Goal: Obtain resource: Download file/media

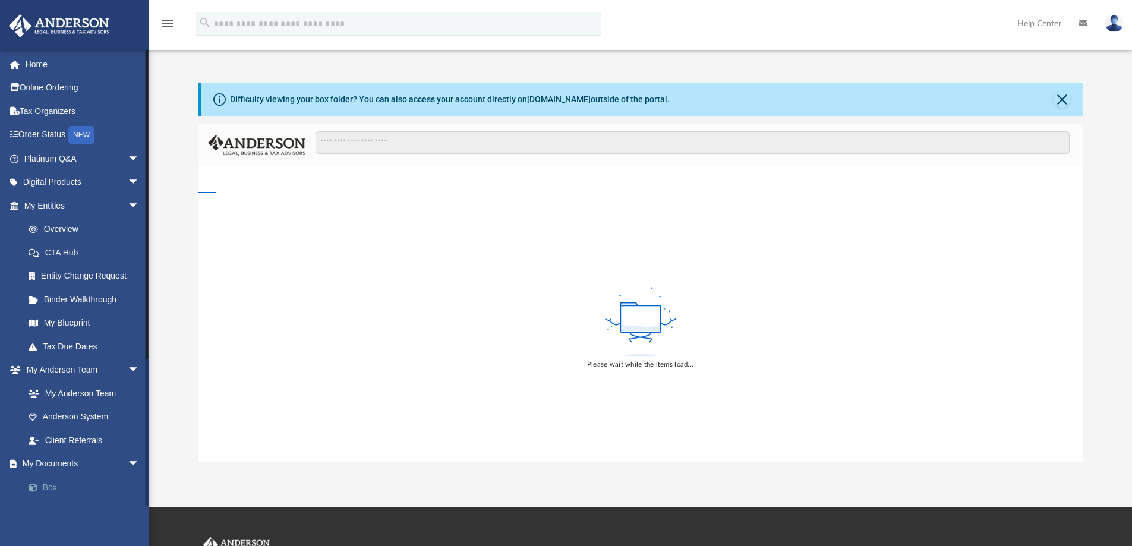
click at [57, 486] on link "Box" at bounding box center [87, 487] width 141 height 24
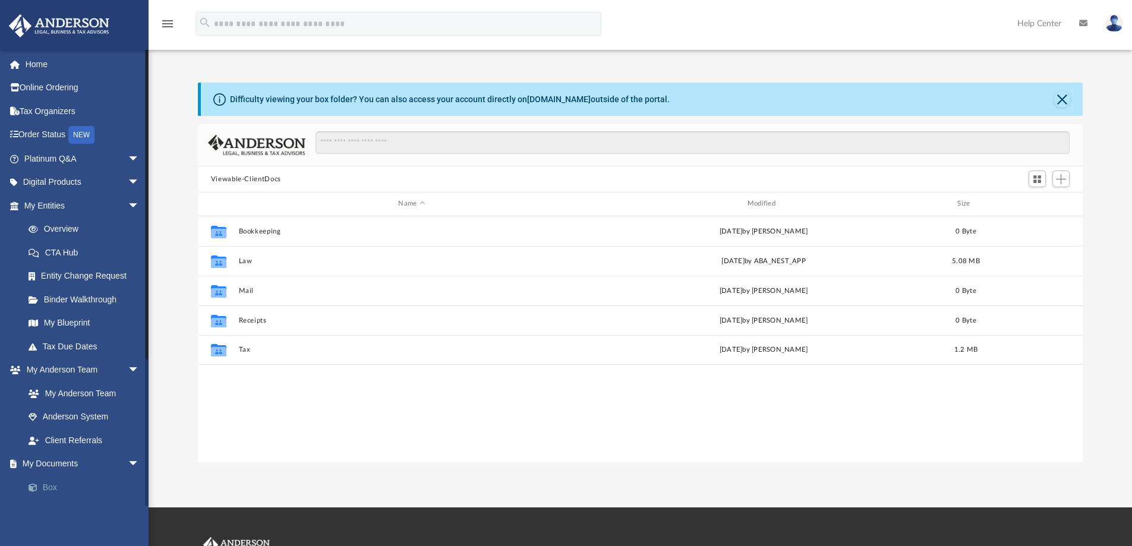
scroll to position [261, 876]
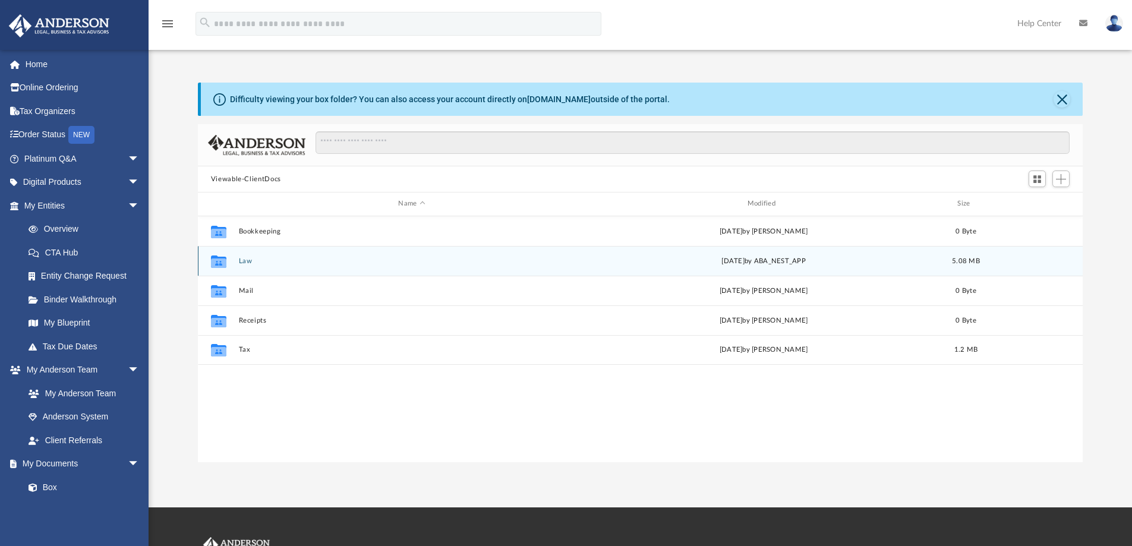
click at [245, 261] on button "Law" at bounding box center [411, 261] width 346 height 8
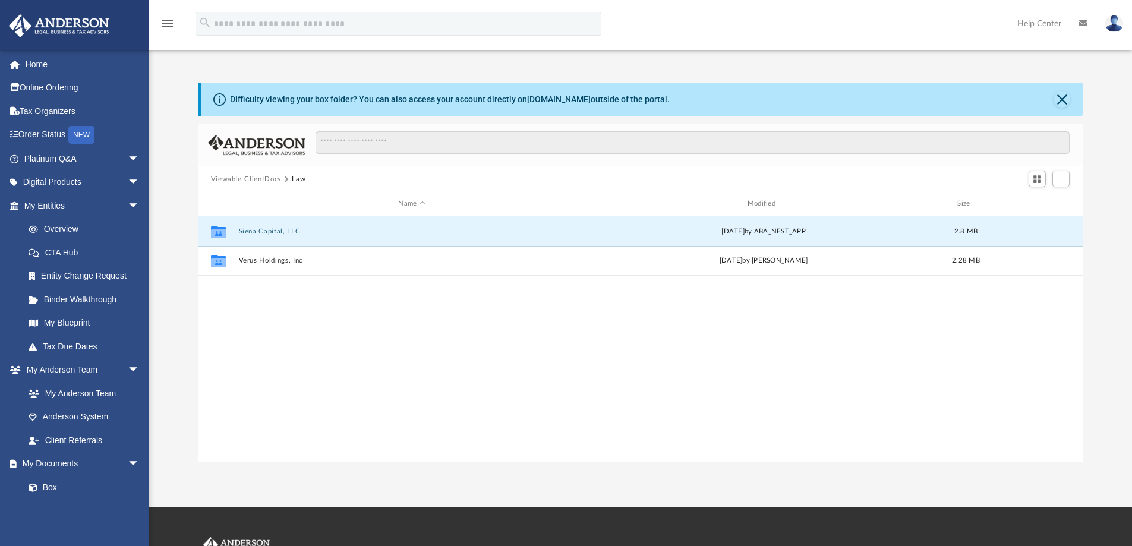
click at [272, 231] on button "Siena Capital, LLC" at bounding box center [411, 232] width 346 height 8
click at [254, 231] on button "Initial Docs" at bounding box center [411, 232] width 346 height 8
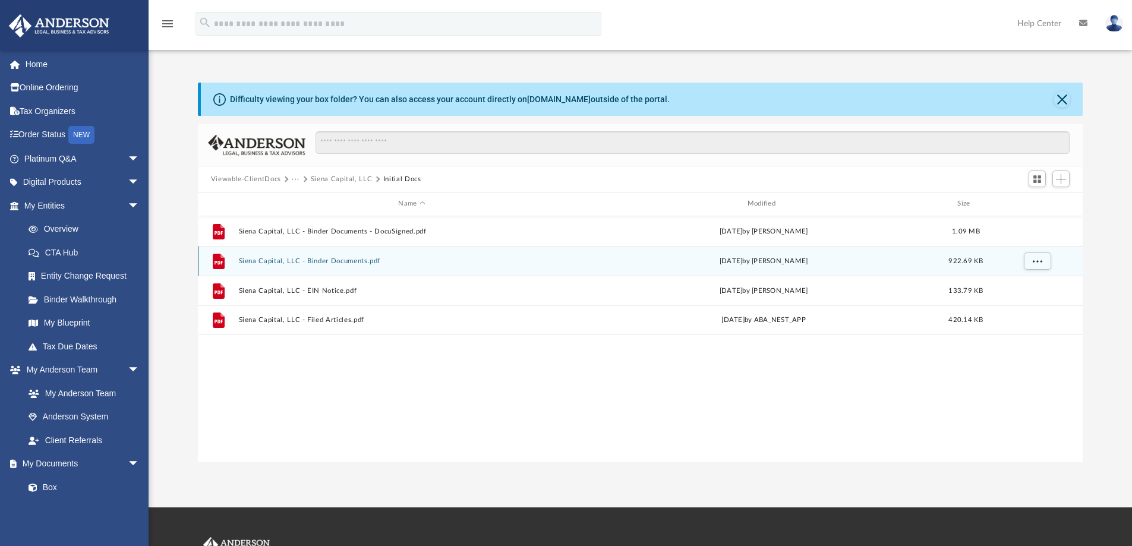
click at [338, 262] on button "Siena Capital, LLC - Binder Documents.pdf" at bounding box center [411, 261] width 346 height 8
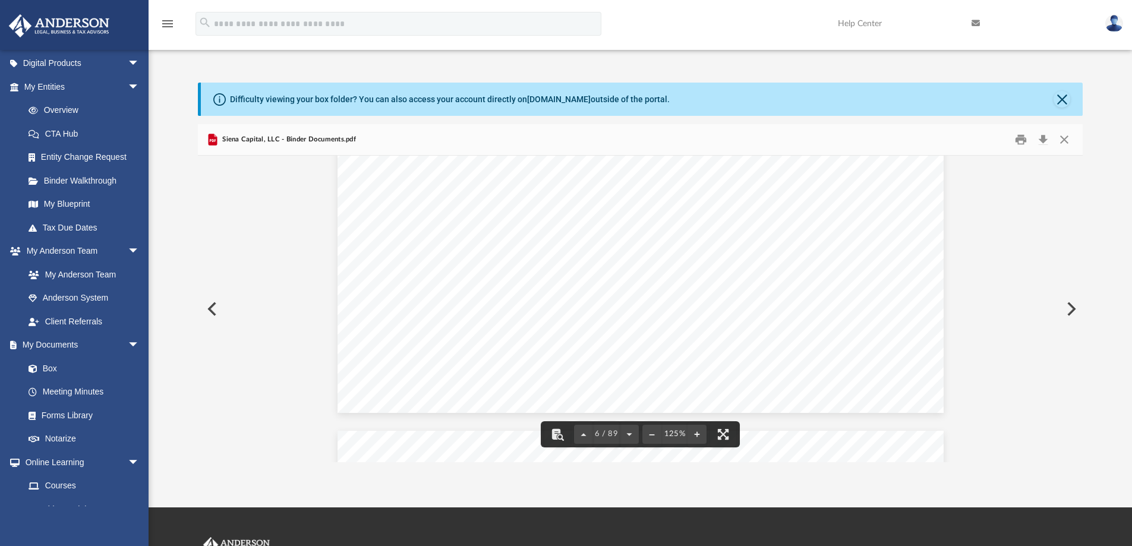
scroll to position [4546, 0]
click at [1058, 139] on button "Close" at bounding box center [1064, 140] width 21 height 18
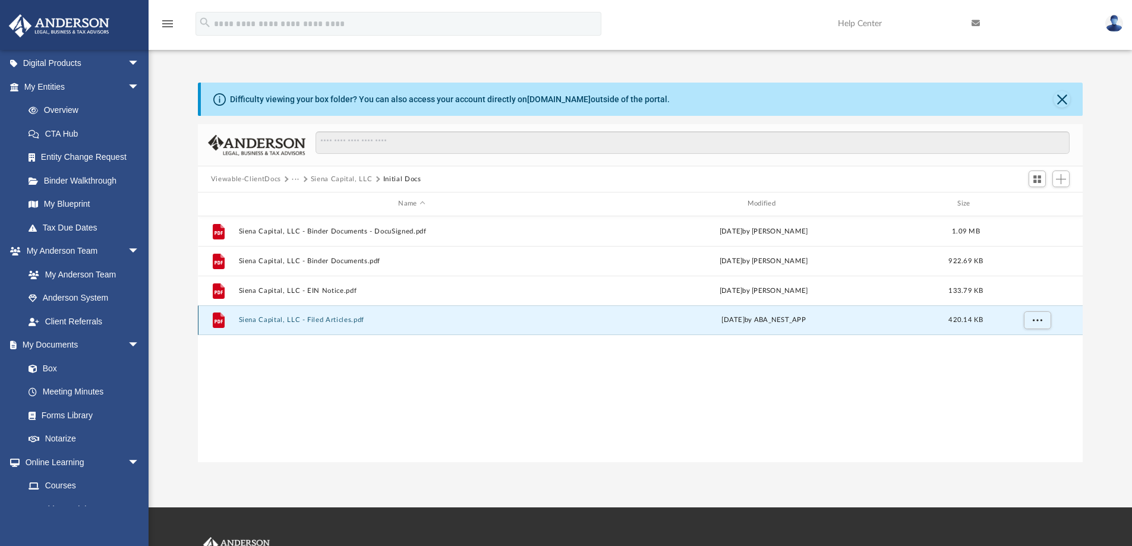
click at [343, 318] on button "Siena Capital, LLC - Filed Articles.pdf" at bounding box center [411, 320] width 346 height 8
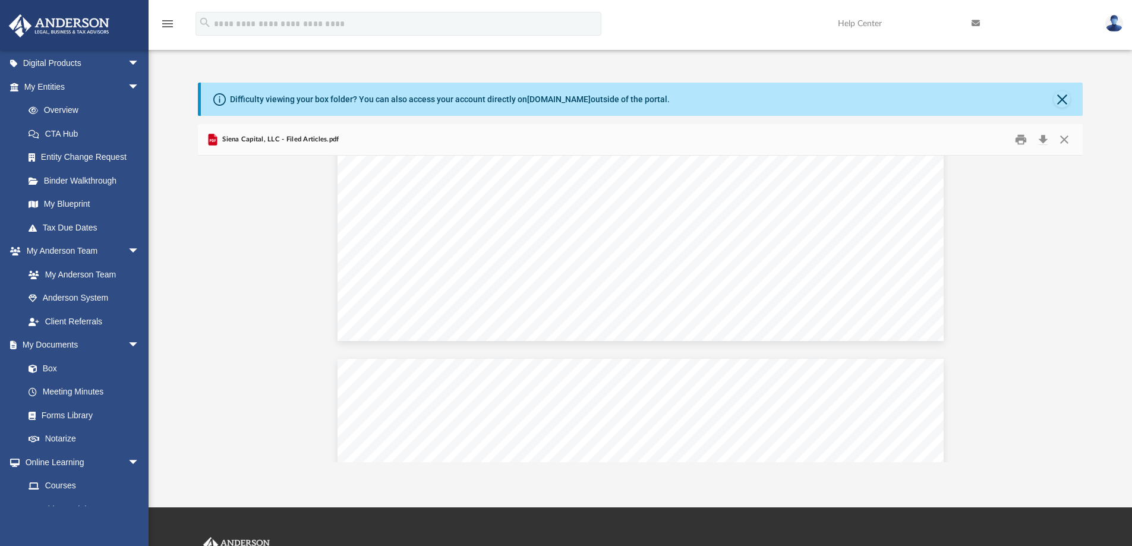
scroll to position [1179, 0]
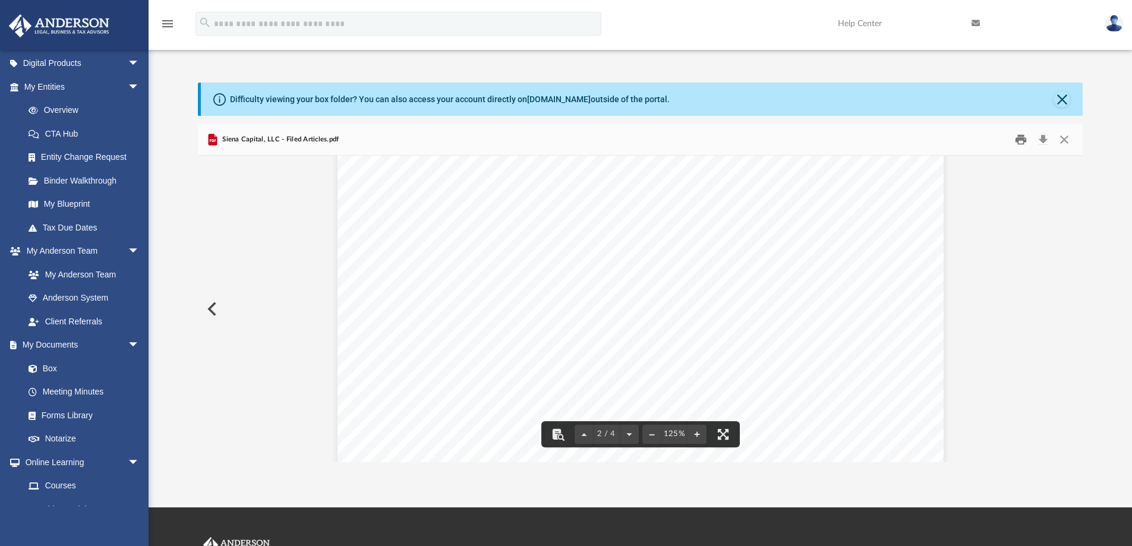
click at [1024, 139] on button "Print" at bounding box center [1021, 140] width 24 height 18
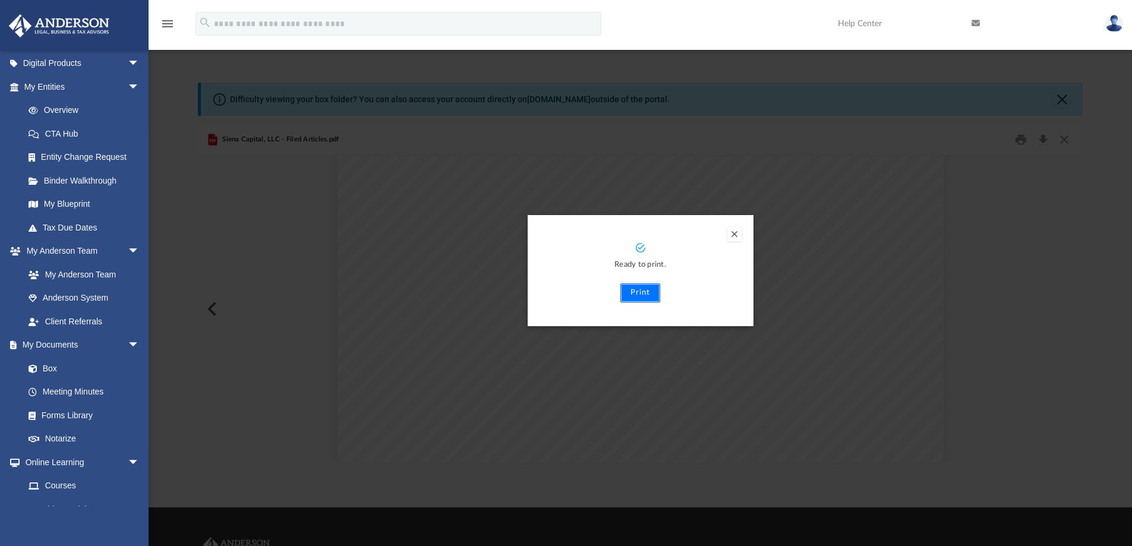
click at [635, 295] on button "Print" at bounding box center [640, 292] width 40 height 19
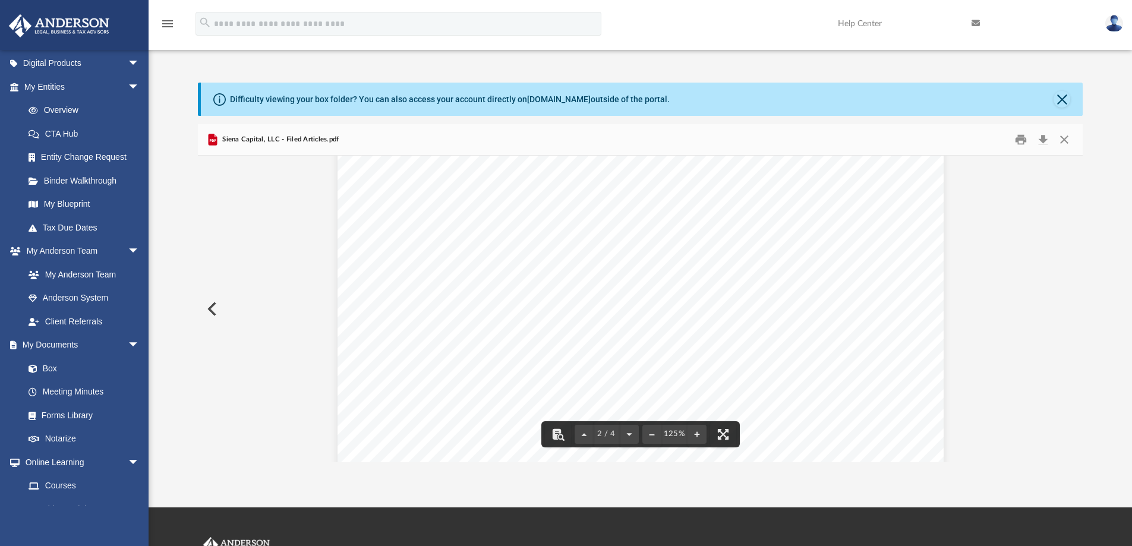
scroll to position [763, 0]
click at [1061, 138] on button "Close" at bounding box center [1064, 140] width 21 height 18
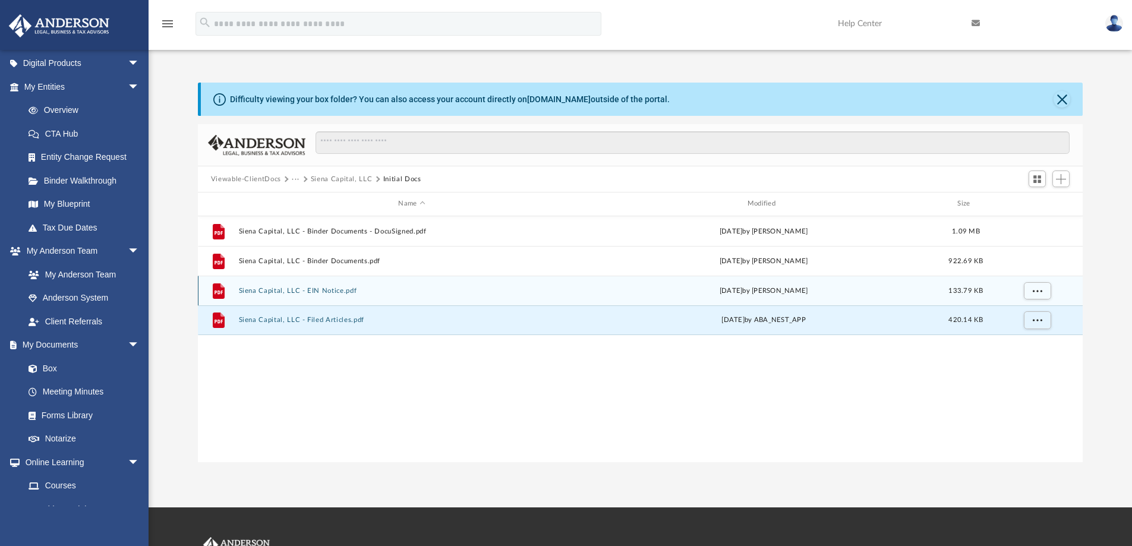
click at [338, 290] on button "Siena Capital, LLC - EIN Notice.pdf" at bounding box center [411, 291] width 346 height 8
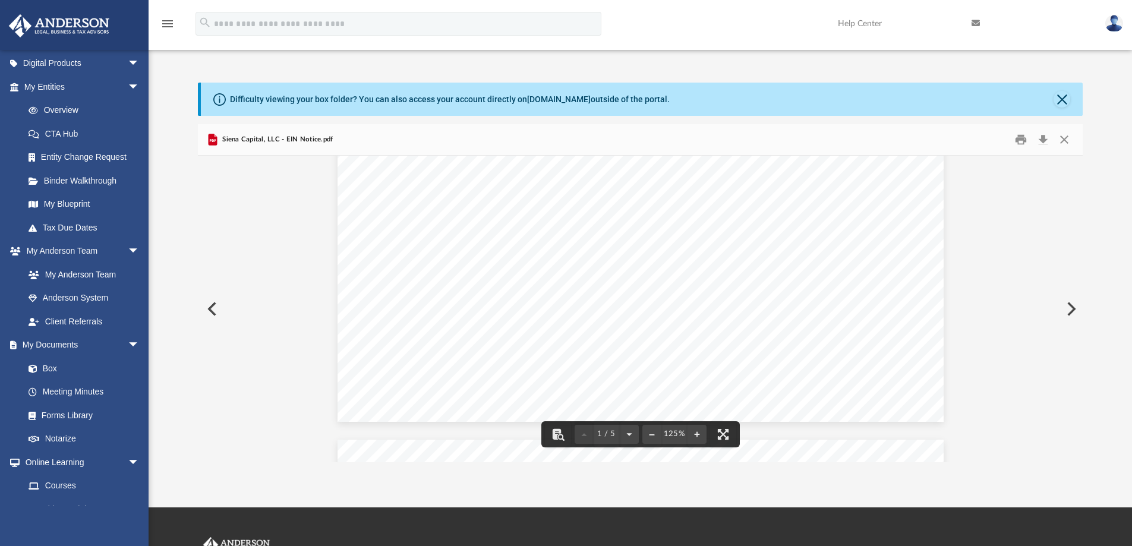
scroll to position [535, 0]
click at [1022, 135] on button "Print" at bounding box center [1021, 140] width 24 height 18
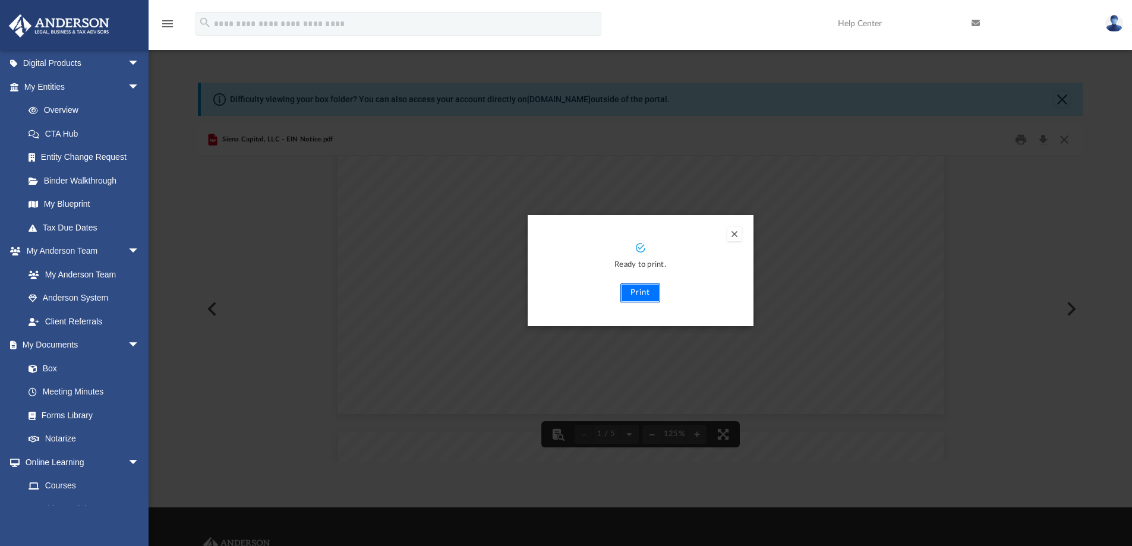
click at [636, 292] on button "Print" at bounding box center [640, 292] width 40 height 19
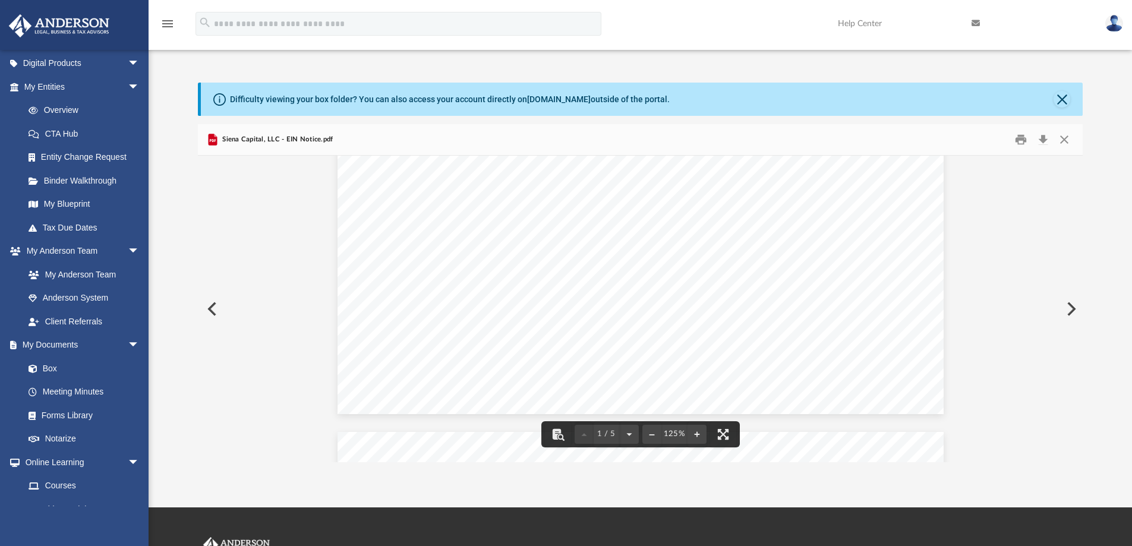
scroll to position [178, 0]
click at [1068, 136] on button "Close" at bounding box center [1064, 140] width 21 height 18
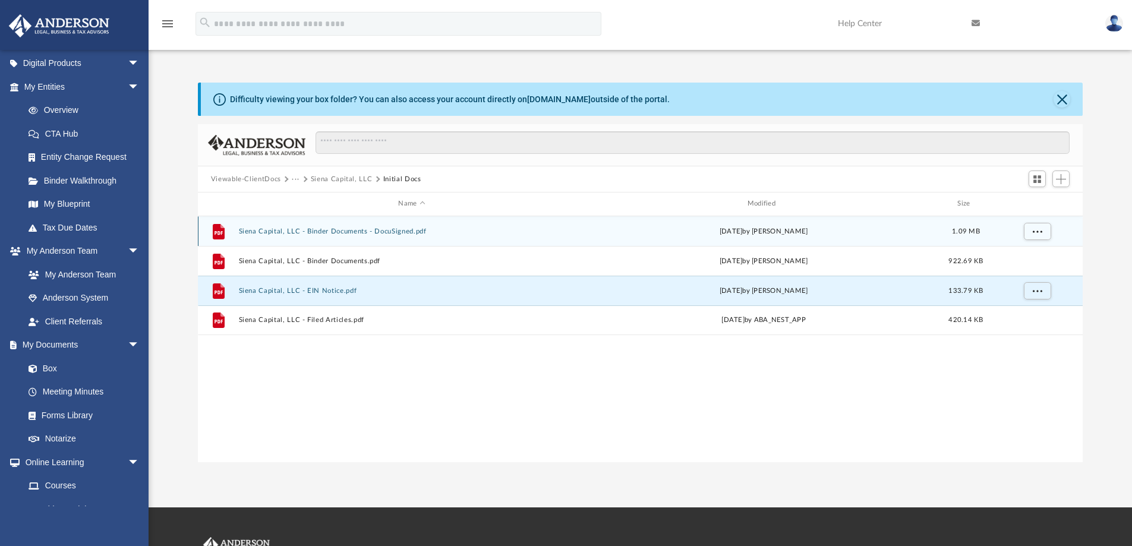
click at [352, 231] on button "Siena Capital, LLC - Binder Documents - DocuSigned.pdf" at bounding box center [411, 232] width 346 height 8
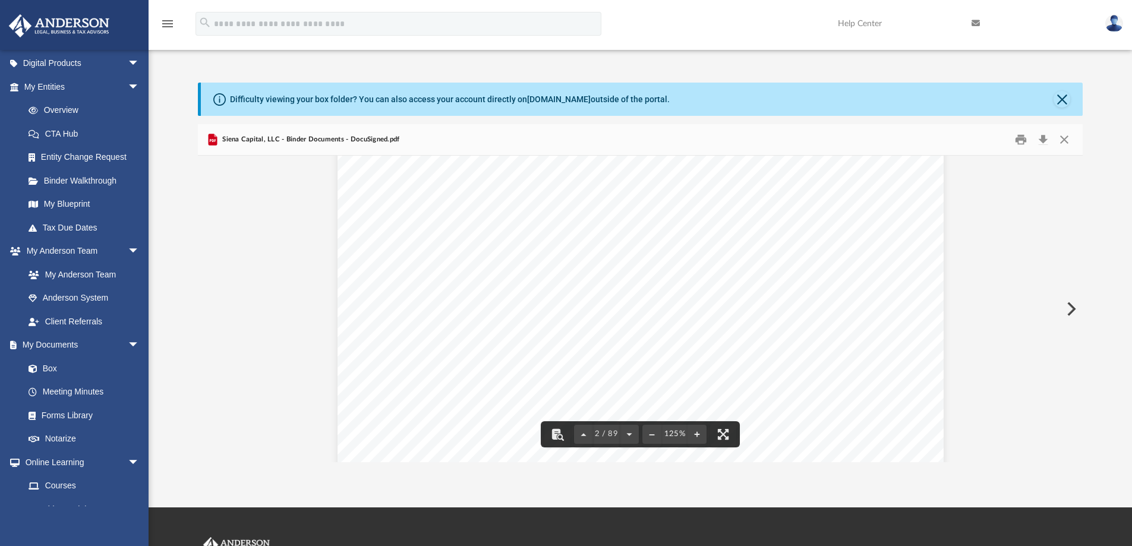
scroll to position [1070, 0]
click at [1022, 140] on button "Print" at bounding box center [1021, 140] width 24 height 18
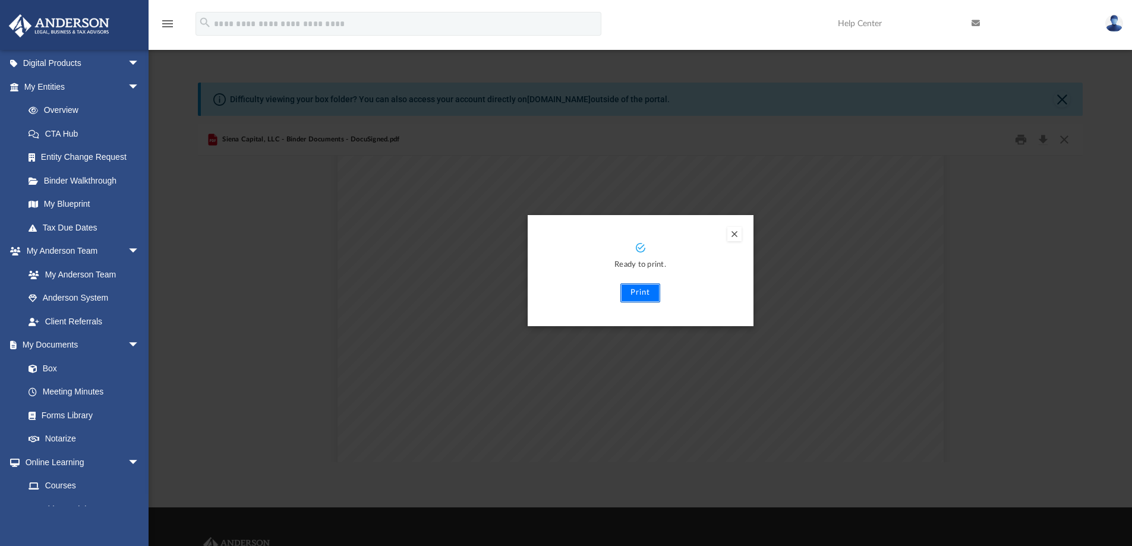
click at [636, 293] on button "Print" at bounding box center [640, 292] width 40 height 19
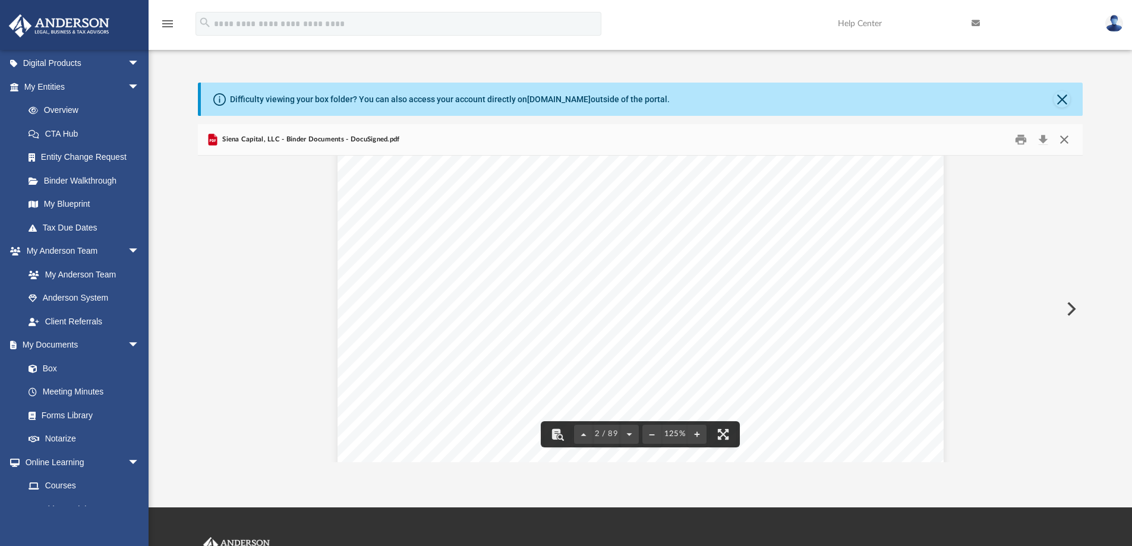
click at [1065, 141] on button "Close" at bounding box center [1064, 140] width 21 height 18
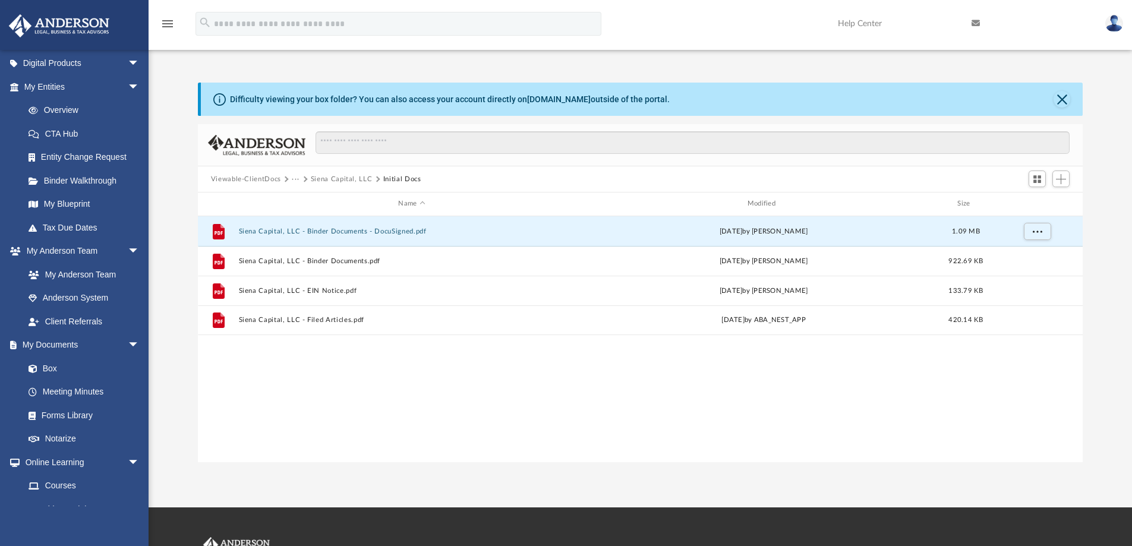
click at [269, 179] on button "Viewable-ClientDocs" at bounding box center [246, 179] width 70 height 11
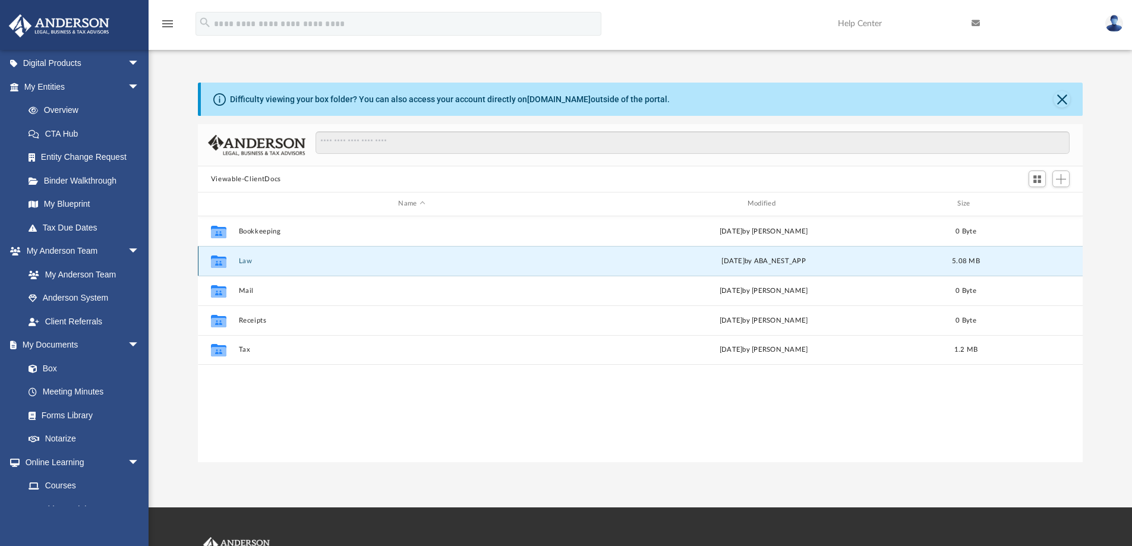
click at [249, 262] on button "Law" at bounding box center [411, 261] width 346 height 8
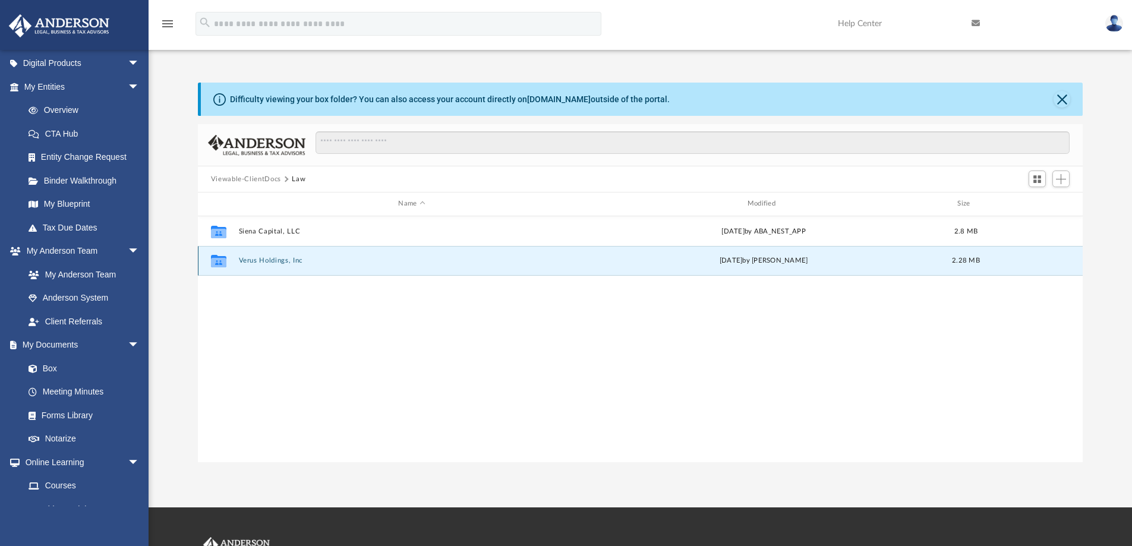
click at [275, 261] on button "Verus Holdings, Inc" at bounding box center [411, 261] width 346 height 8
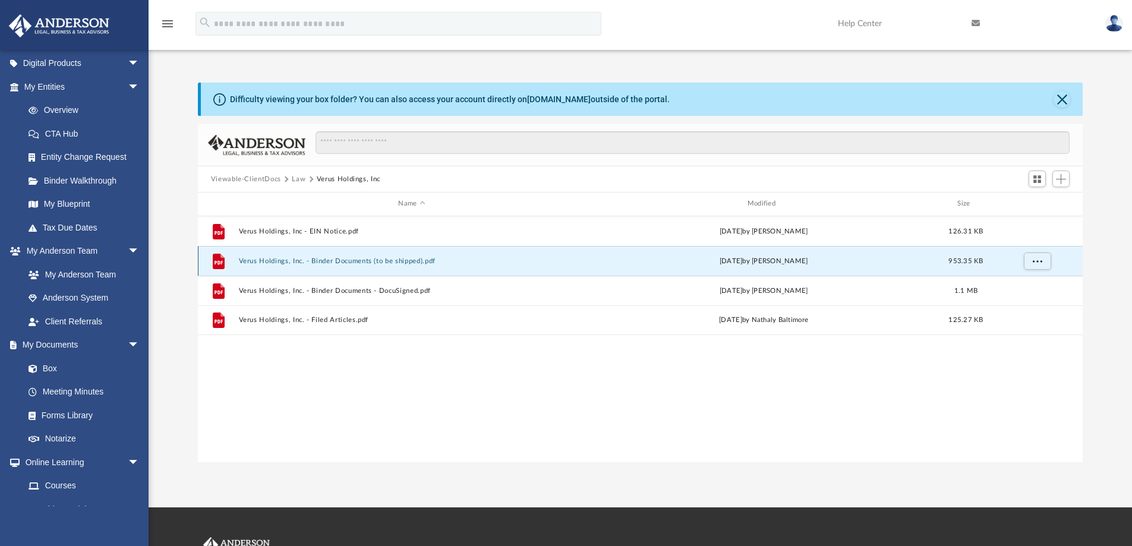
click at [356, 264] on button "Verus Holdings, Inc. - Binder Documents (to be shipped).pdf" at bounding box center [411, 261] width 346 height 8
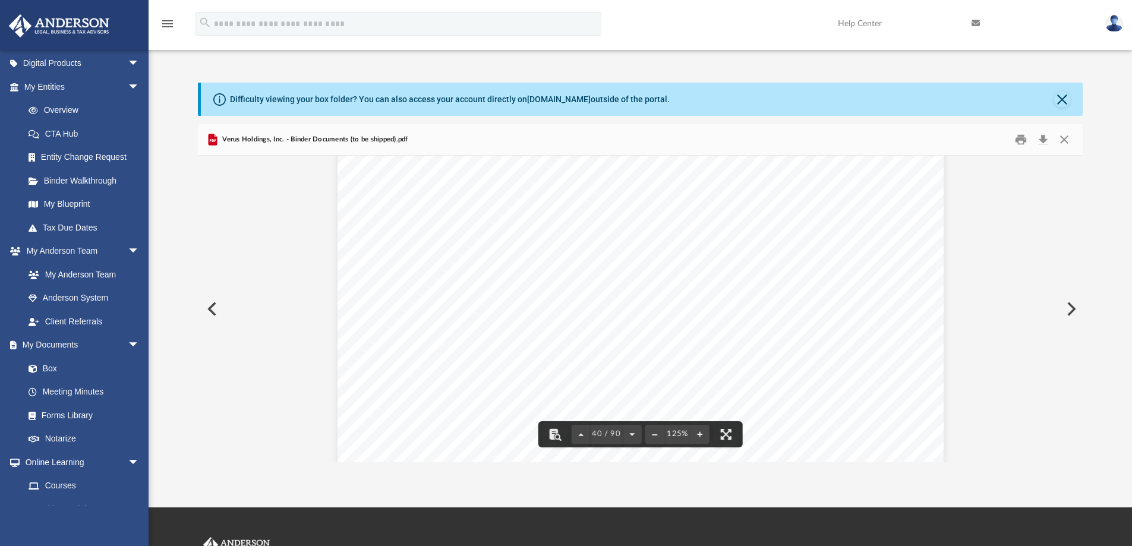
scroll to position [31315, 0]
drag, startPoint x: 1020, startPoint y: 144, endPoint x: 998, endPoint y: 156, distance: 25.0
click at [1020, 144] on button "Print" at bounding box center [1021, 140] width 24 height 18
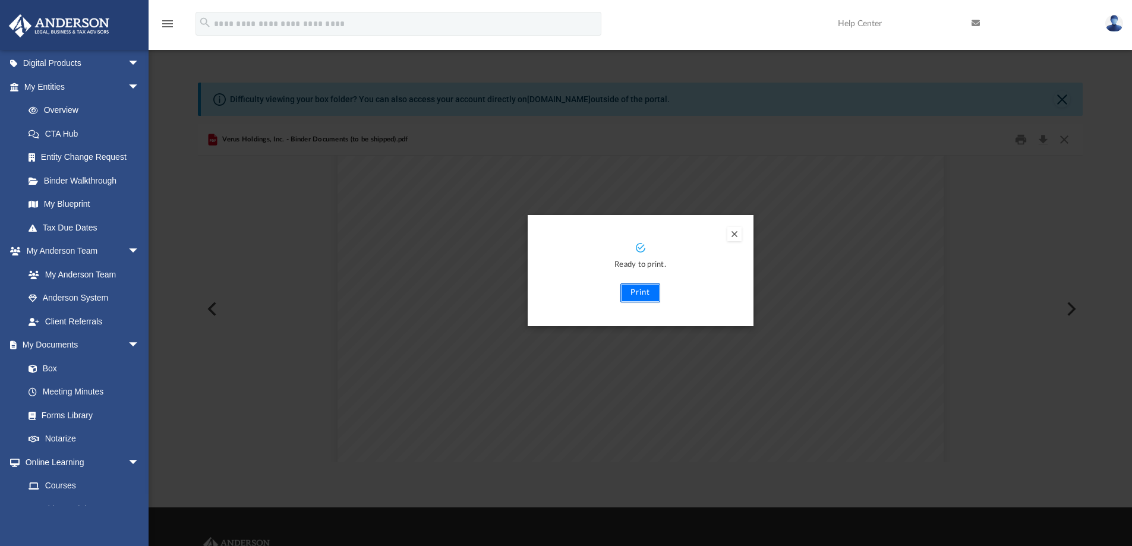
click at [641, 294] on button "Print" at bounding box center [640, 292] width 40 height 19
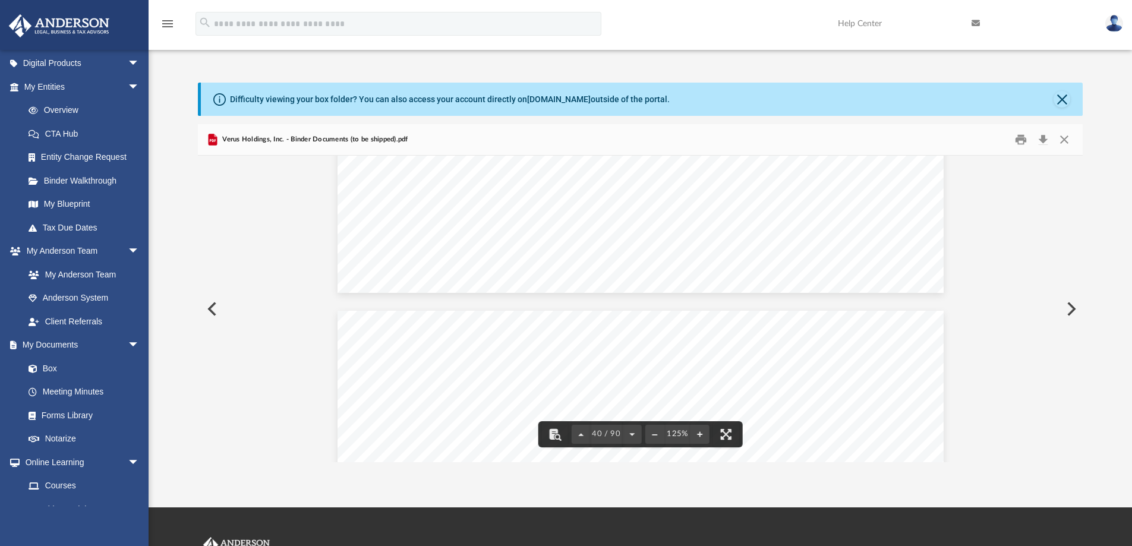
scroll to position [31137, 0]
click at [1067, 142] on button "Close" at bounding box center [1064, 140] width 21 height 18
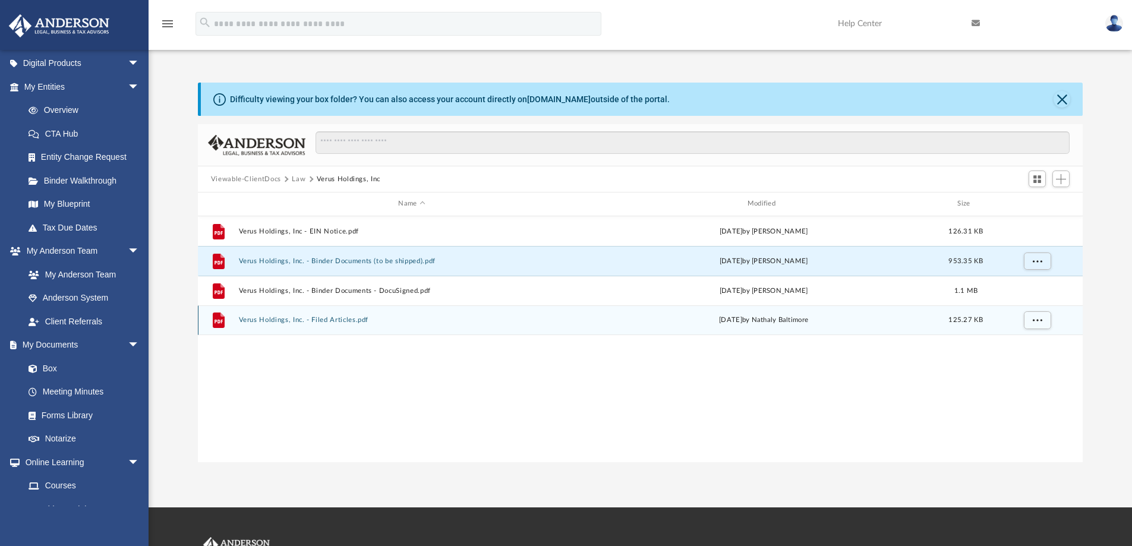
click at [323, 319] on button "Verus Holdings, Inc. - Filed Articles.pdf" at bounding box center [411, 320] width 346 height 8
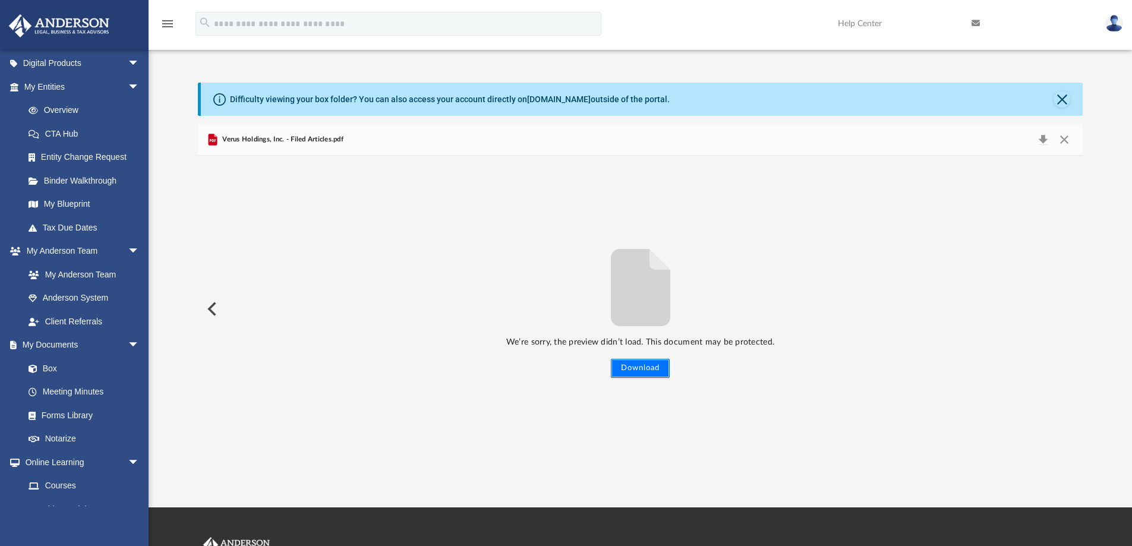
click at [626, 367] on button "Download" at bounding box center [640, 368] width 59 height 19
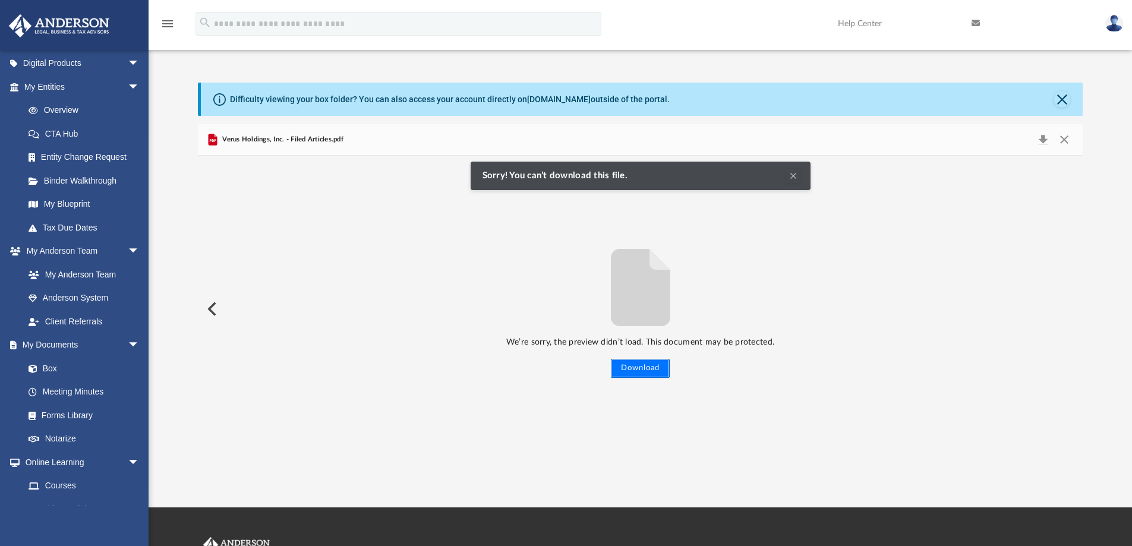
click at [635, 368] on button "Download" at bounding box center [640, 368] width 59 height 19
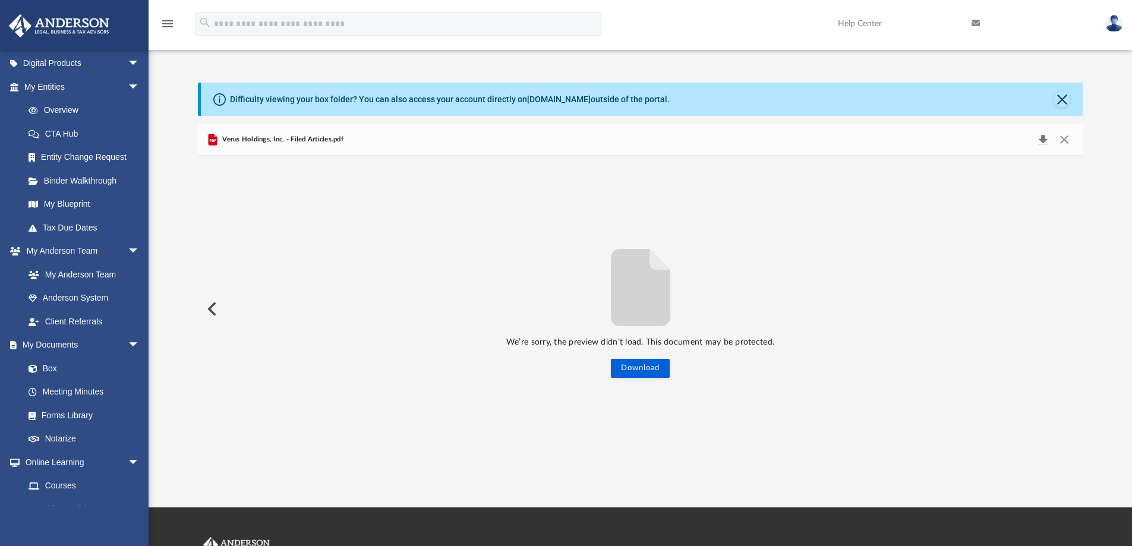
click at [1042, 139] on button "Download" at bounding box center [1042, 139] width 21 height 17
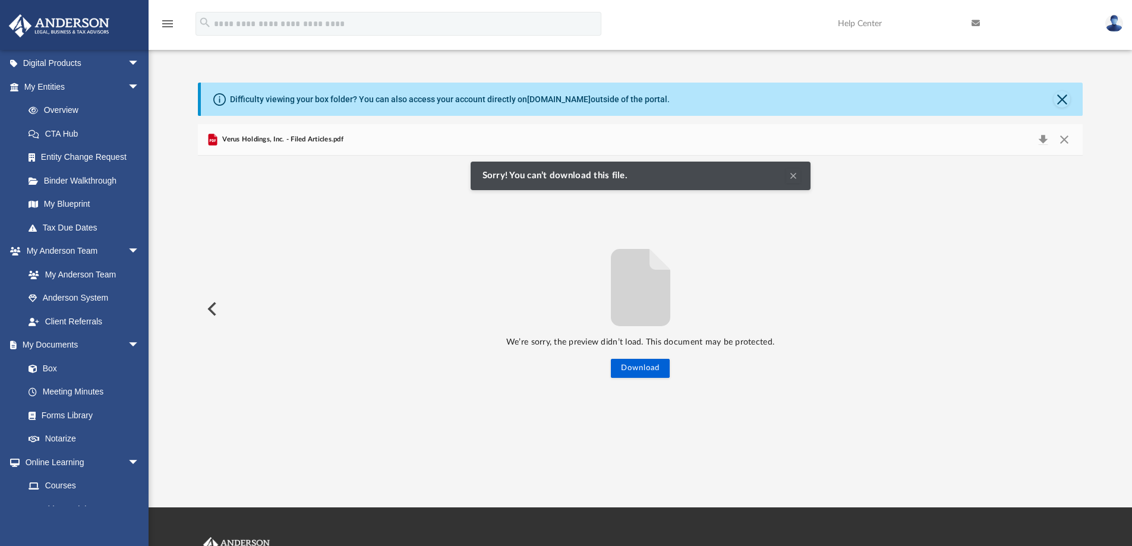
click at [266, 143] on span "Verus Holdings, Inc. - Filed Articles.pdf" at bounding box center [282, 139] width 124 height 11
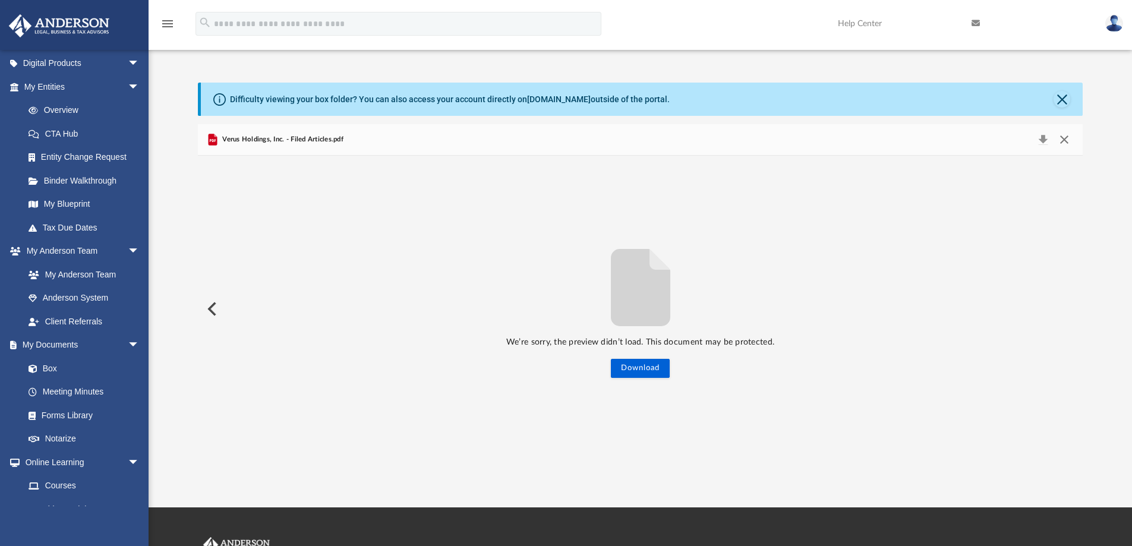
click at [1064, 138] on button "Close" at bounding box center [1064, 139] width 21 height 17
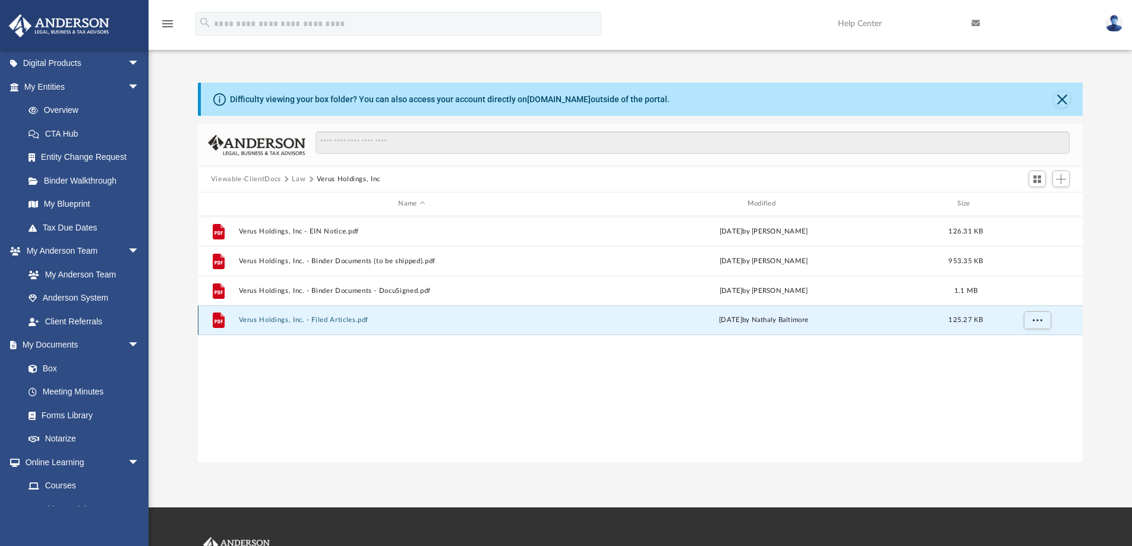
click at [256, 320] on button "Verus Holdings, Inc. - Filed Articles.pdf" at bounding box center [411, 320] width 346 height 8
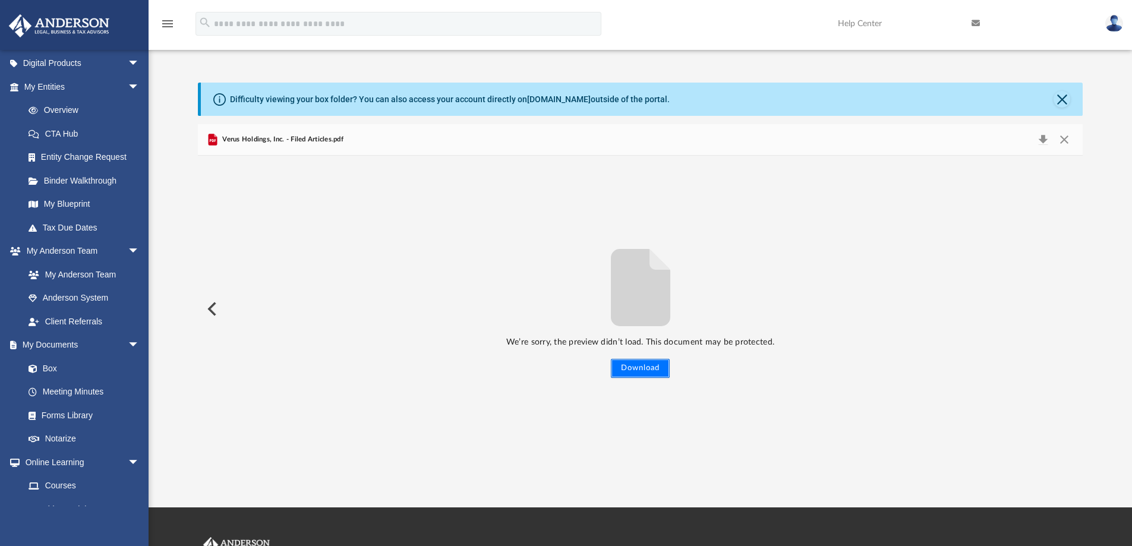
click at [639, 367] on button "Download" at bounding box center [640, 368] width 59 height 19
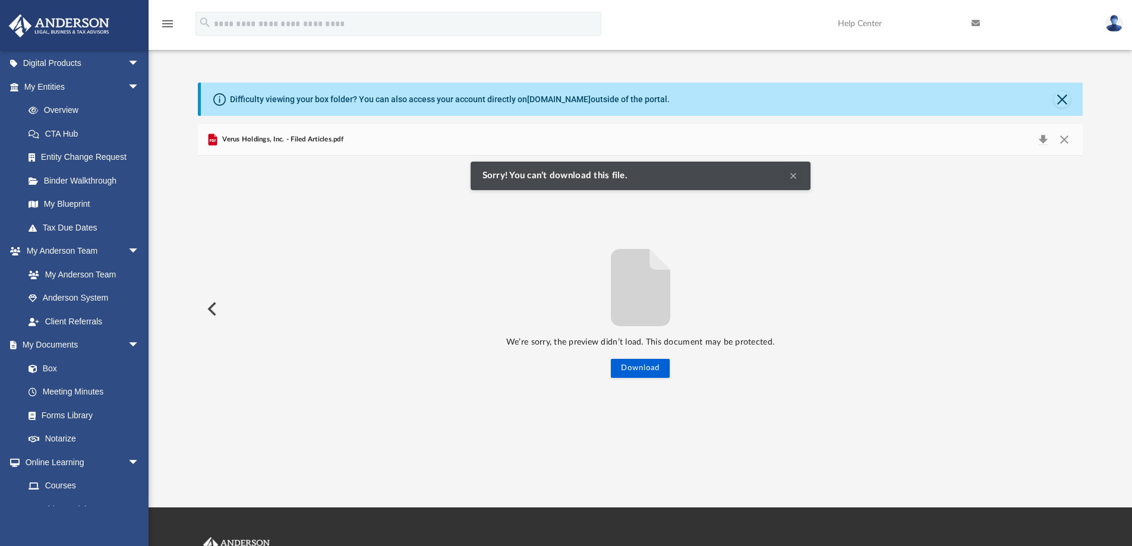
click at [793, 178] on button "Clear Notification" at bounding box center [793, 176] width 14 height 14
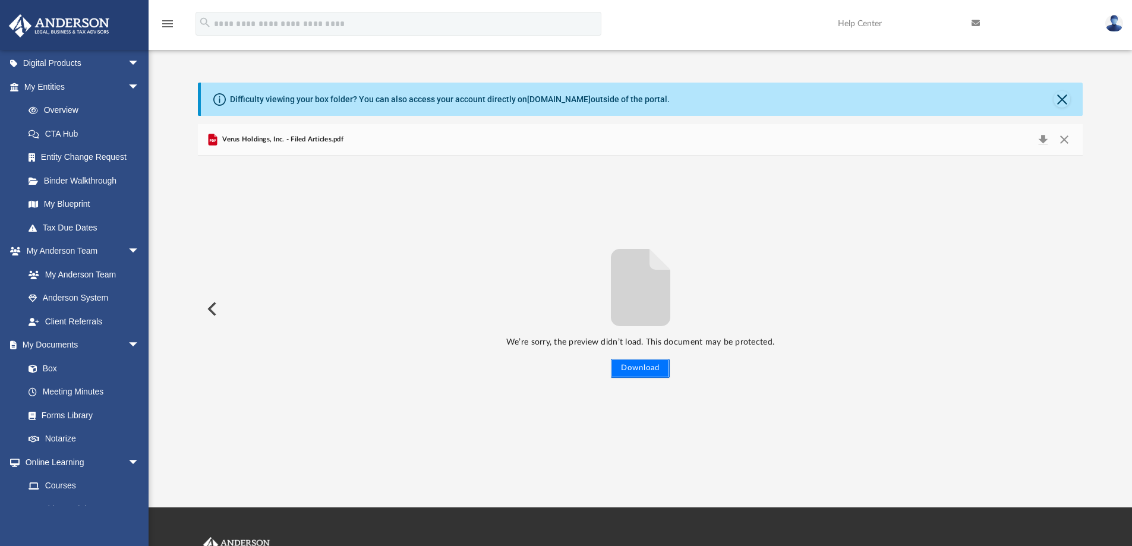
click at [645, 368] on button "Download" at bounding box center [640, 368] width 59 height 19
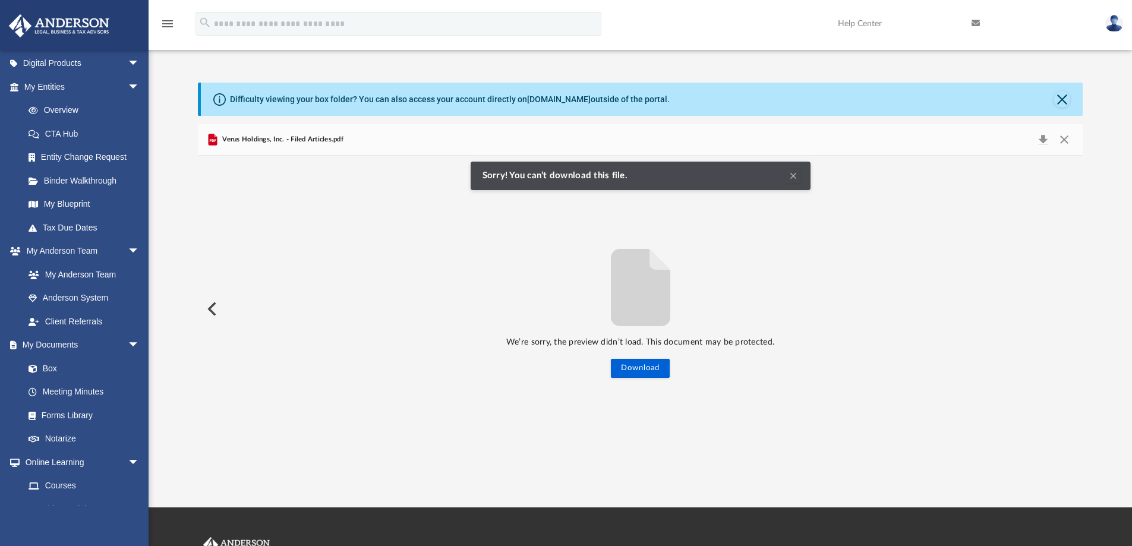
click at [560, 176] on span "Sorry! You can’t download this file." at bounding box center [558, 176] width 151 height 11
click at [295, 141] on span "Verus Holdings, Inc. - Filed Articles.pdf" at bounding box center [282, 139] width 124 height 11
click at [1046, 139] on button "Download" at bounding box center [1042, 139] width 21 height 17
click at [1046, 138] on button "Download" at bounding box center [1042, 139] width 21 height 17
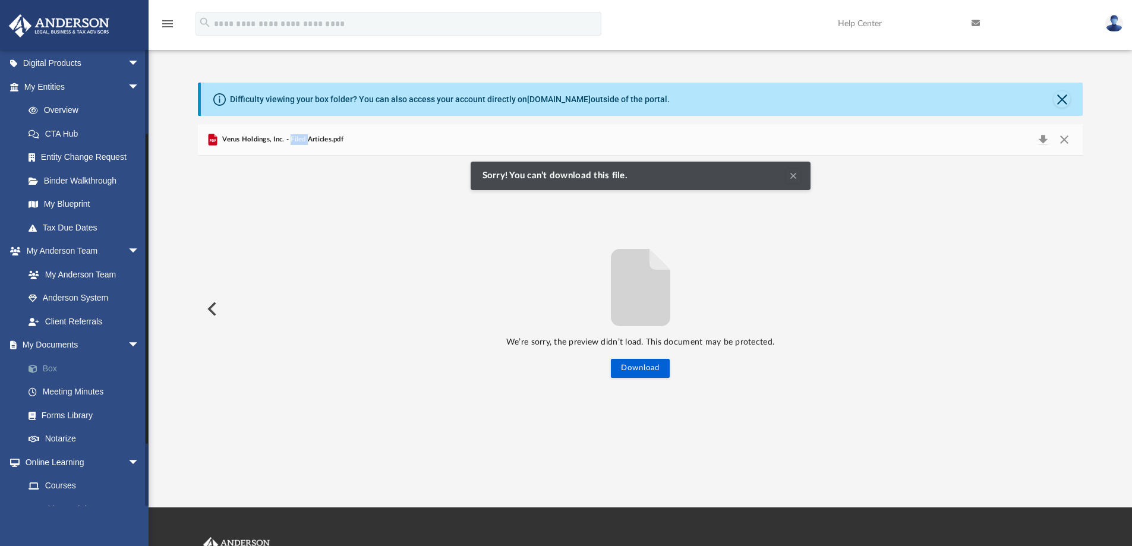
click at [56, 370] on link "Box" at bounding box center [87, 369] width 141 height 24
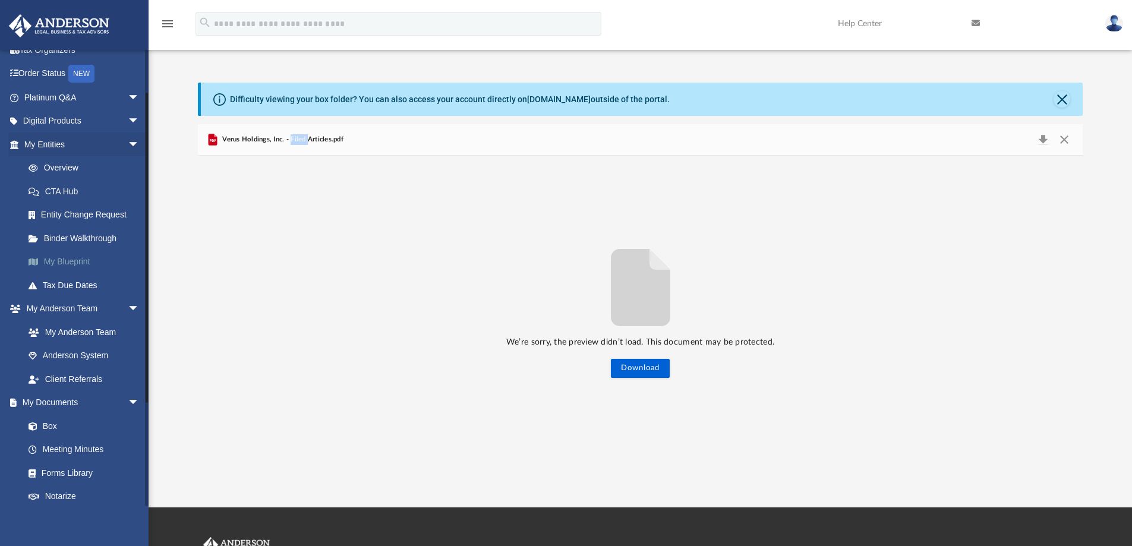
scroll to position [0, 0]
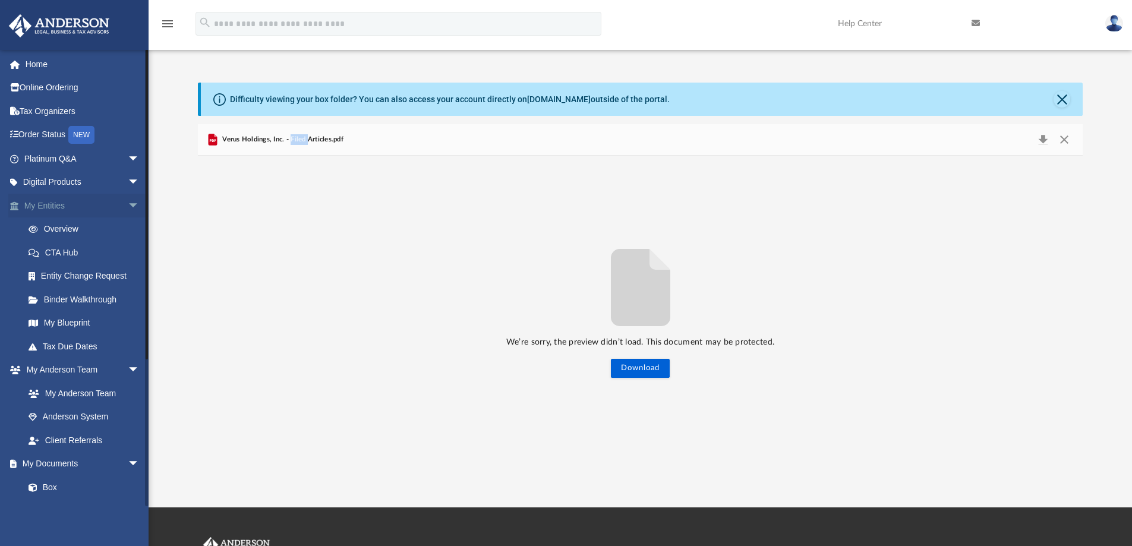
click at [55, 210] on link "My Entities arrow_drop_down" at bounding box center [82, 206] width 149 height 24
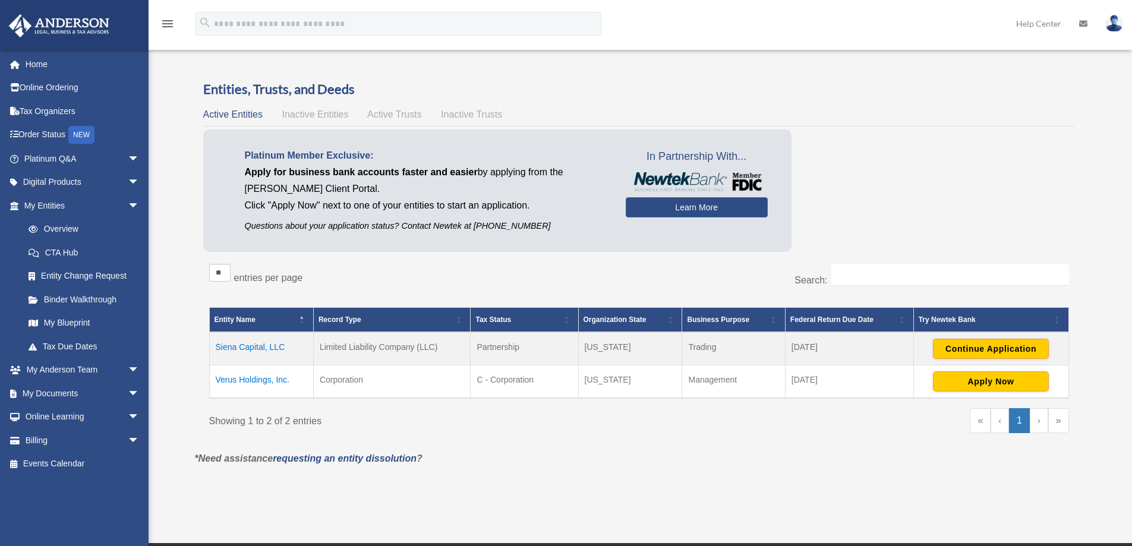
click at [262, 380] on td "Verus Holdings, Inc." at bounding box center [261, 381] width 104 height 33
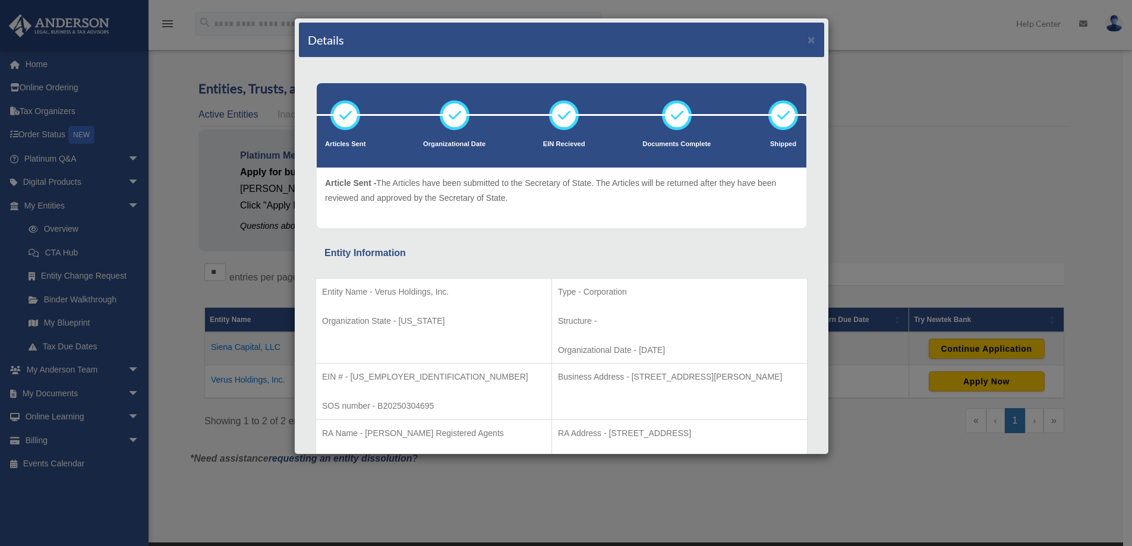
click at [1018, 113] on div "Details × Articles Sent Organizational Date" at bounding box center [566, 273] width 1132 height 546
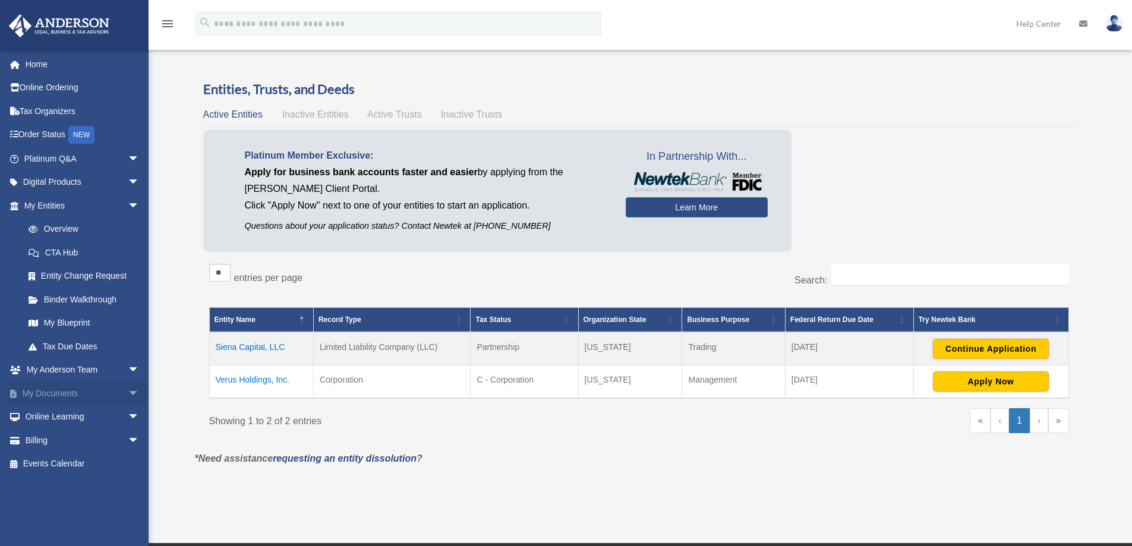
click at [128, 393] on span "arrow_drop_down" at bounding box center [140, 393] width 24 height 24
click at [52, 418] on link "Box" at bounding box center [87, 417] width 141 height 24
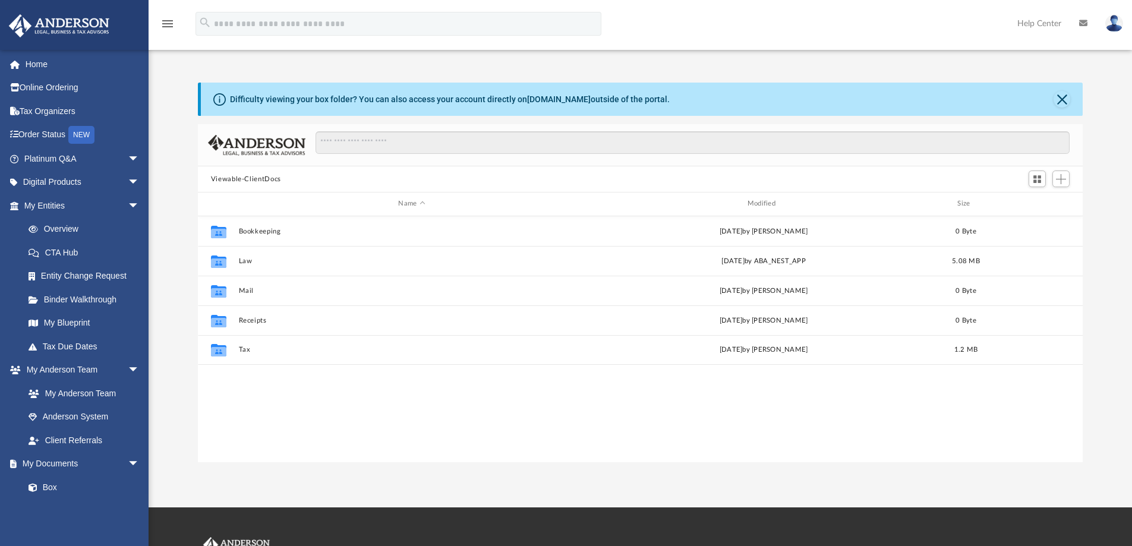
scroll to position [261, 876]
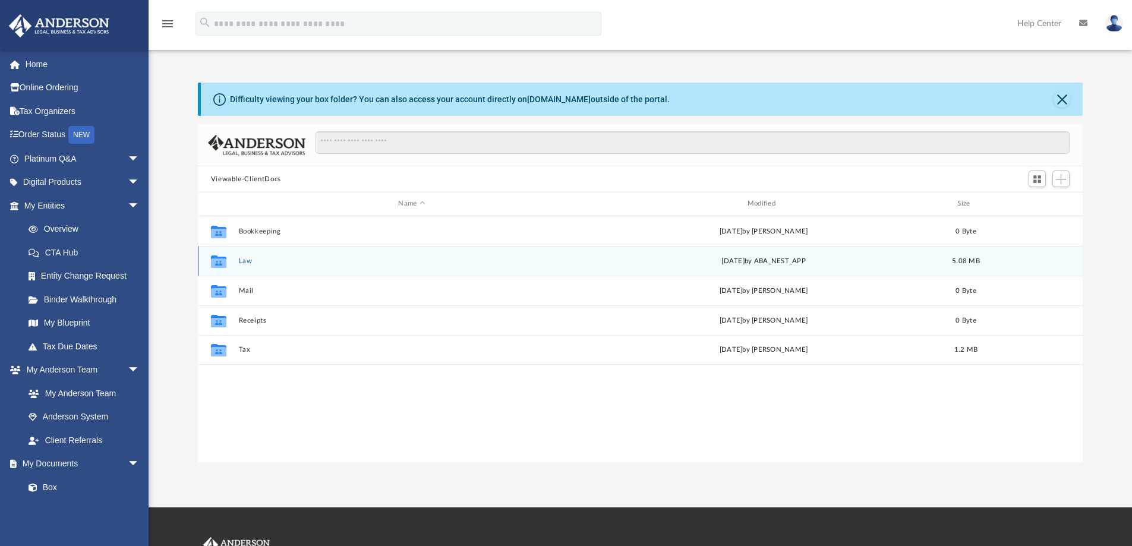
click at [239, 263] on button "Law" at bounding box center [411, 261] width 346 height 8
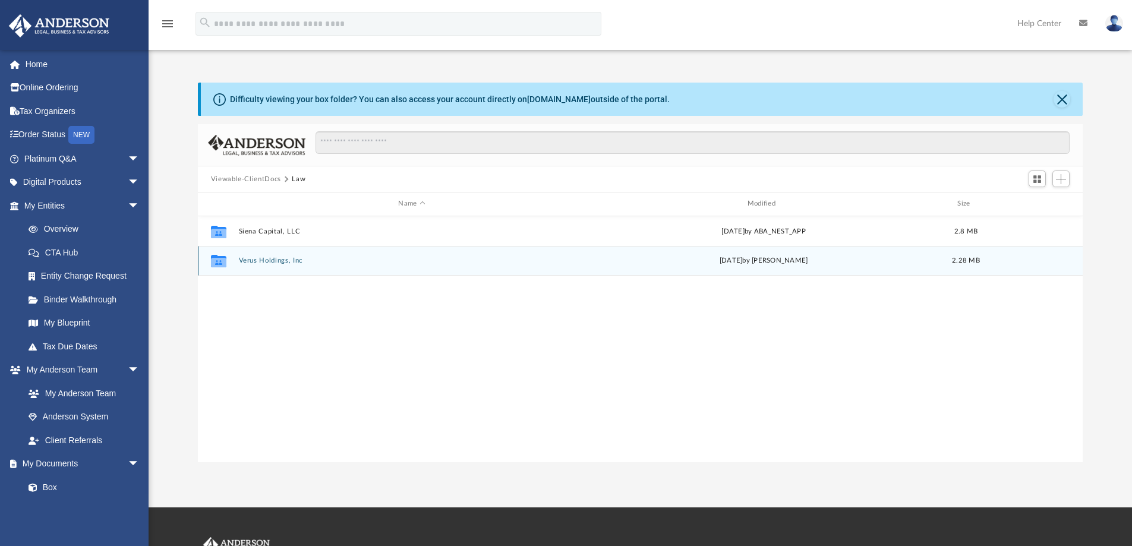
click at [251, 264] on button "Verus Holdings, Inc" at bounding box center [411, 261] width 346 height 8
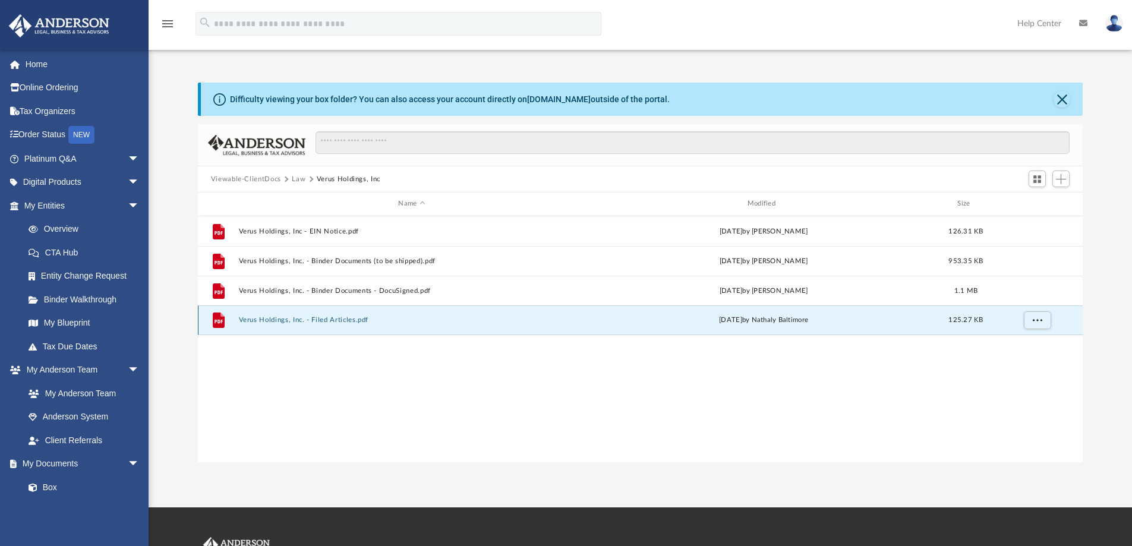
click at [331, 317] on button "Verus Holdings, Inc. - Filed Articles.pdf" at bounding box center [411, 320] width 346 height 8
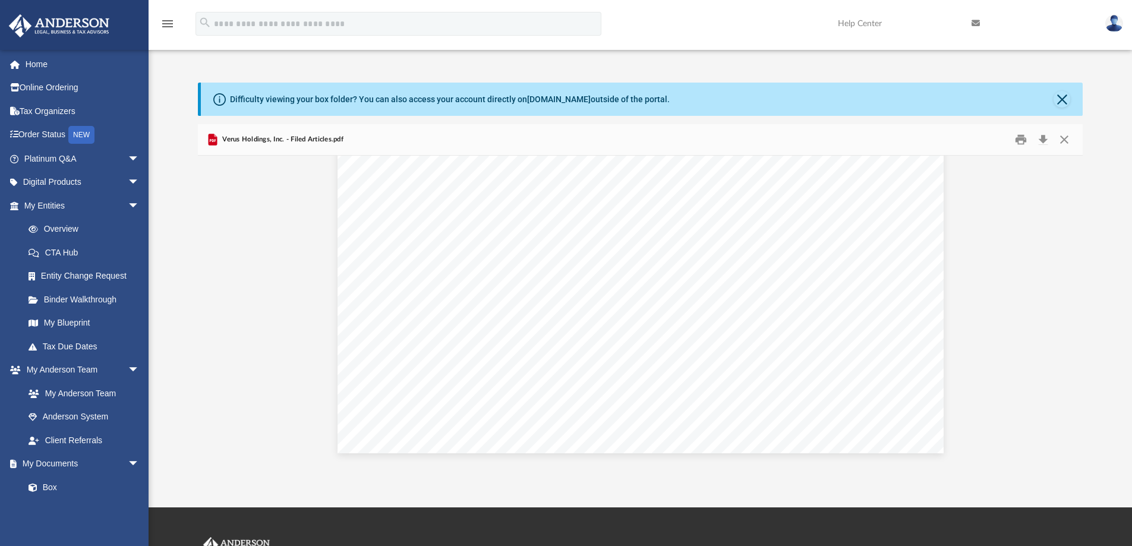
scroll to position [20, 0]
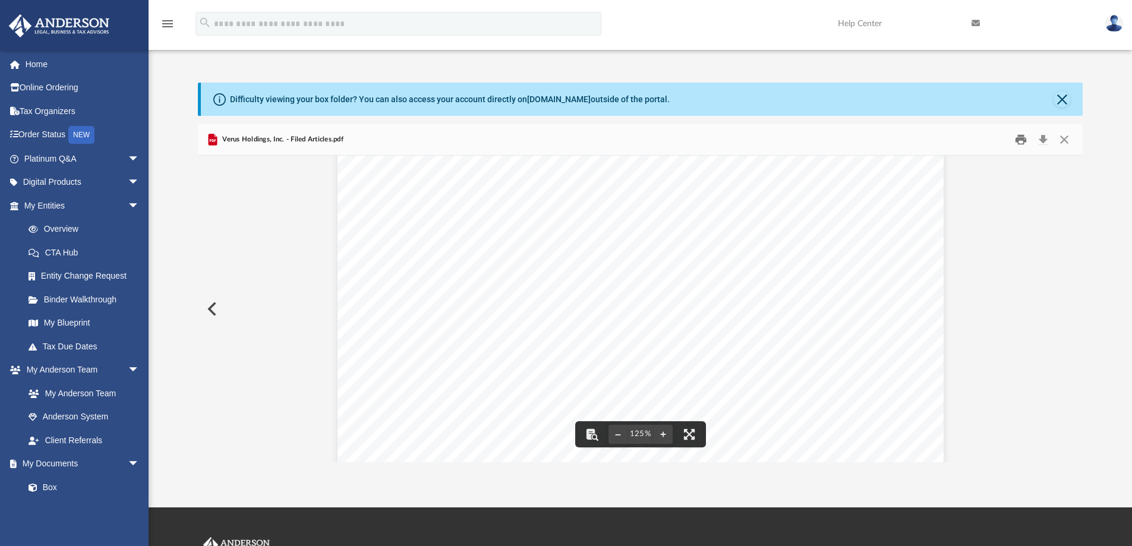
click at [1018, 141] on button "Print" at bounding box center [1021, 140] width 24 height 18
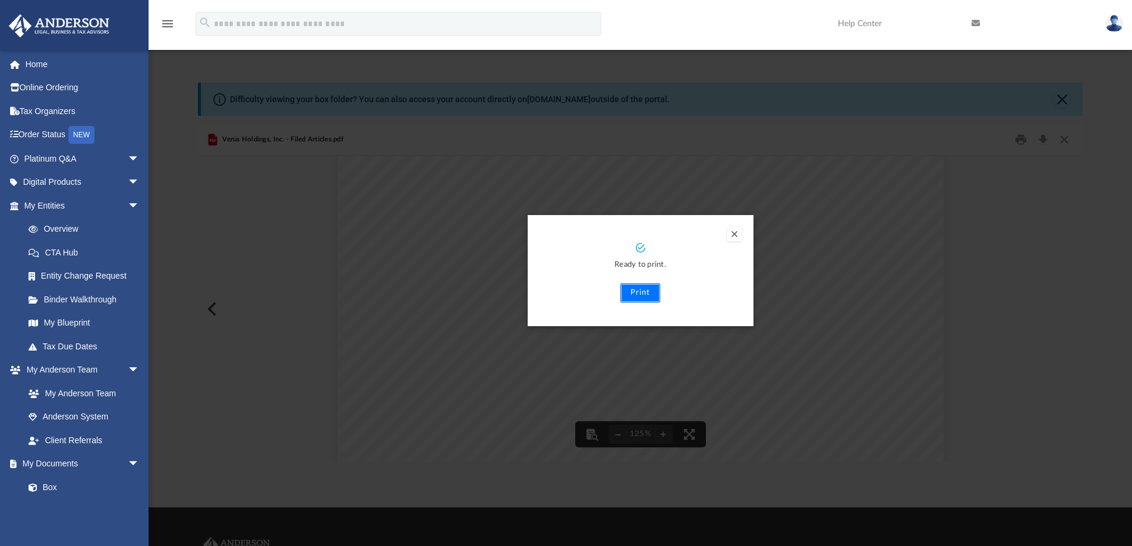
click at [636, 297] on button "Print" at bounding box center [640, 292] width 40 height 19
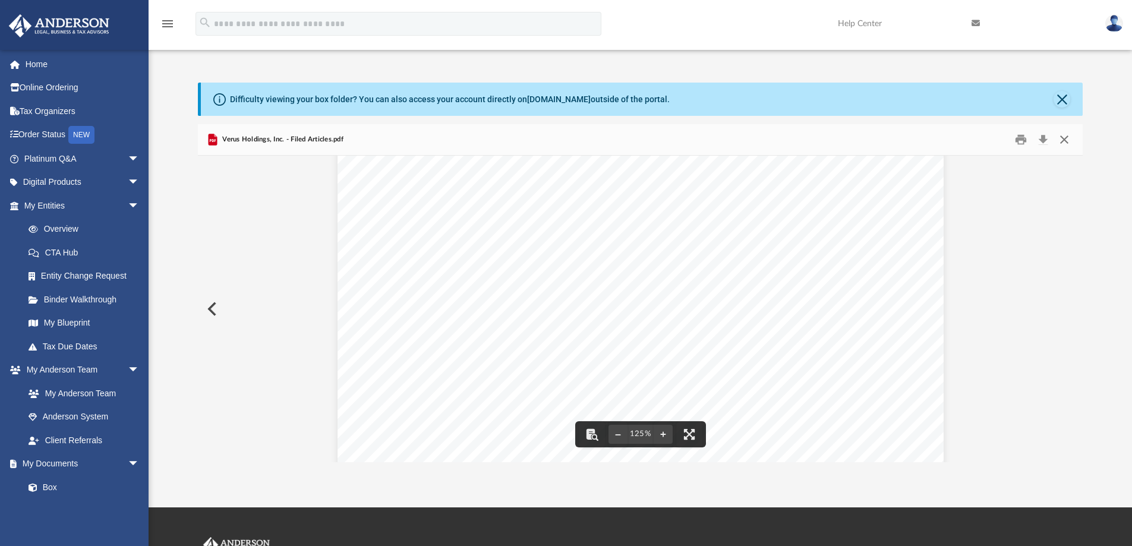
click at [1064, 139] on button "Close" at bounding box center [1064, 140] width 21 height 18
